Goal: Information Seeking & Learning: Check status

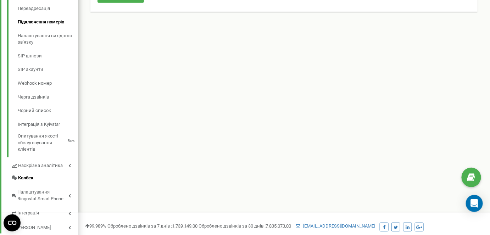
scroll to position [229, 0]
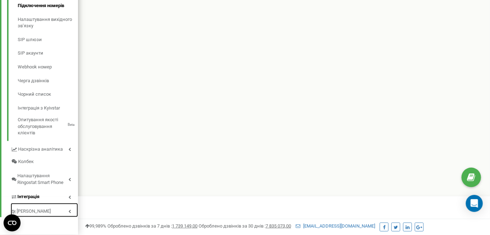
drag, startPoint x: 31, startPoint y: 210, endPoint x: 33, endPoint y: 200, distance: 9.8
click at [31, 210] on span "[PERSON_NAME]" at bounding box center [34, 211] width 34 height 7
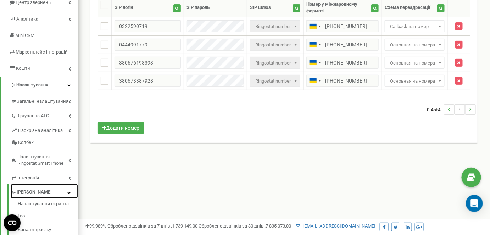
scroll to position [30, 0]
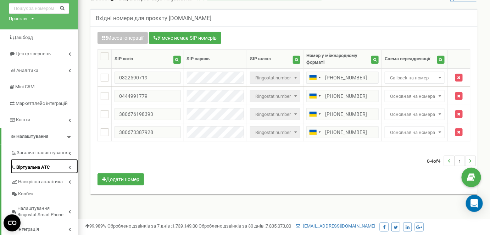
click at [39, 167] on span "Віртуальна АТС" at bounding box center [33, 167] width 34 height 7
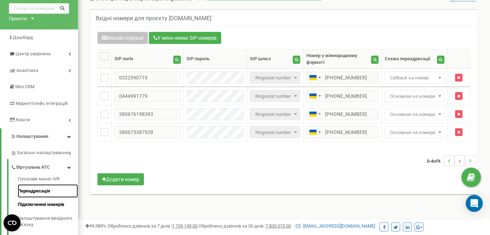
click at [37, 191] on link "Переадресація" at bounding box center [48, 191] width 60 height 14
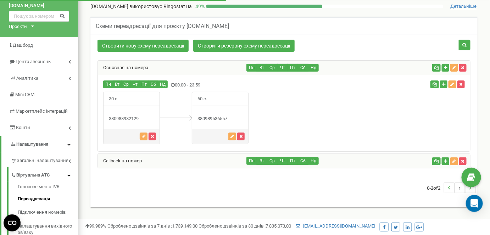
scroll to position [32, 0]
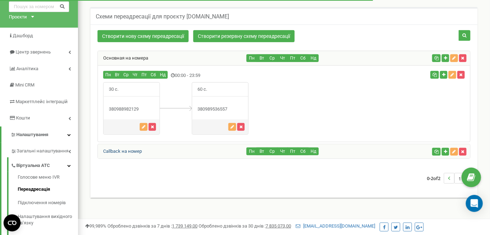
click at [135, 149] on link "Callback на номер" at bounding box center [120, 151] width 44 height 5
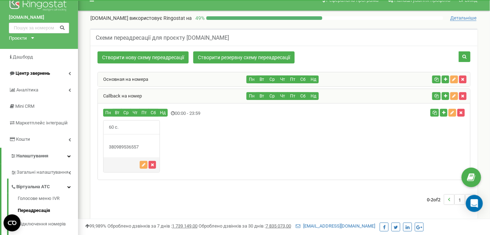
scroll to position [0, 0]
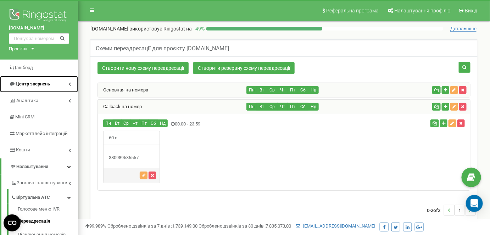
drag, startPoint x: 19, startPoint y: 82, endPoint x: 23, endPoint y: 82, distance: 3.6
click at [19, 82] on span "Центр звернень" at bounding box center [33, 83] width 34 height 5
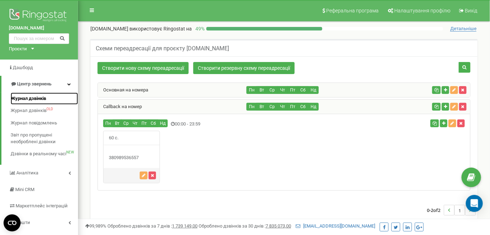
click at [22, 97] on span "Журнал дзвінків" at bounding box center [28, 98] width 35 height 7
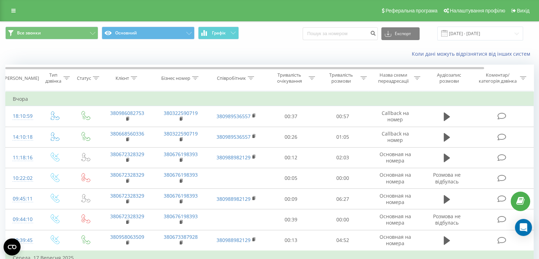
click at [272, 53] on div "Коли дані можуть відрізнятися вiд інших систем" at bounding box center [371, 53] width 337 height 7
click at [284, 48] on div "Коли дані можуть відрізнятися вiд інших систем" at bounding box center [269, 53] width 539 height 17
drag, startPoint x: 218, startPoint y: 54, endPoint x: 201, endPoint y: 37, distance: 23.8
click at [218, 54] on div "Коли дані можуть відрізнятися вiд інших систем" at bounding box center [371, 53] width 337 height 7
